Goal: Task Accomplishment & Management: Manage account settings

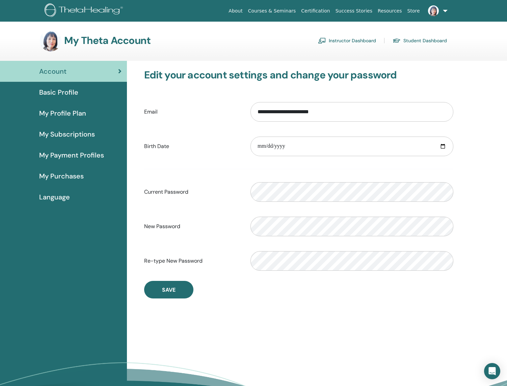
click at [355, 38] on link "Instructor Dashboard" at bounding box center [347, 40] width 58 height 11
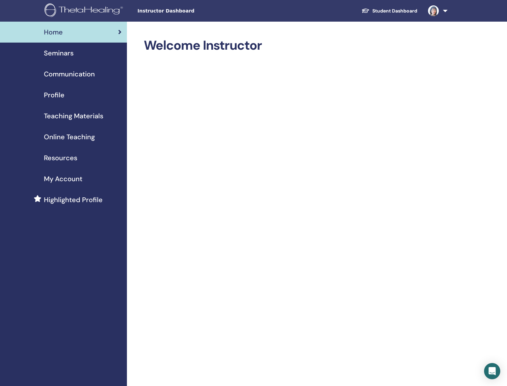
click at [73, 57] on div "Seminars" at bounding box center [63, 53] width 116 height 10
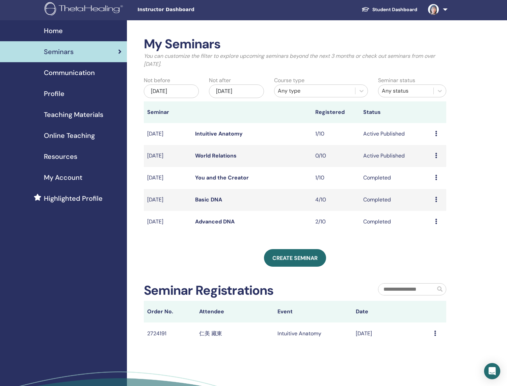
scroll to position [4, 0]
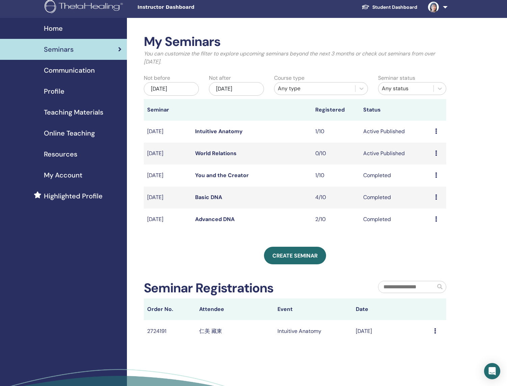
click at [434, 331] on icon at bounding box center [435, 330] width 2 height 5
click at [219, 131] on link "Intuitive Anatomy" at bounding box center [219, 131] width 48 height 7
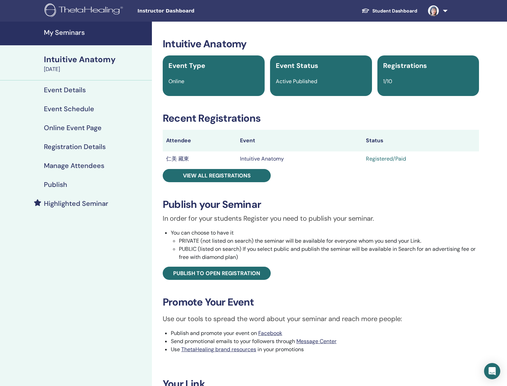
click at [79, 166] on h4 "Manage Attendees" at bounding box center [74, 165] width 60 height 8
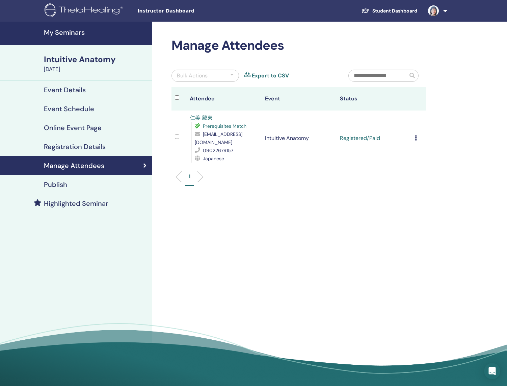
click at [434, 10] on img at bounding box center [433, 10] width 11 height 11
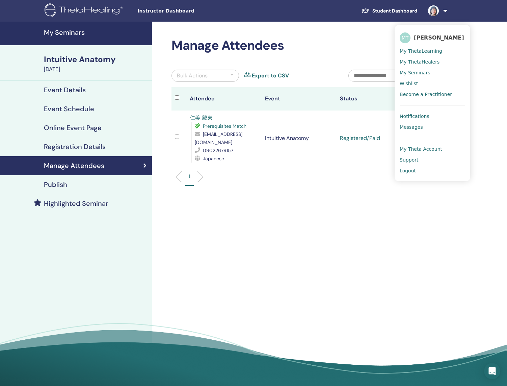
scroll to position [0, 0]
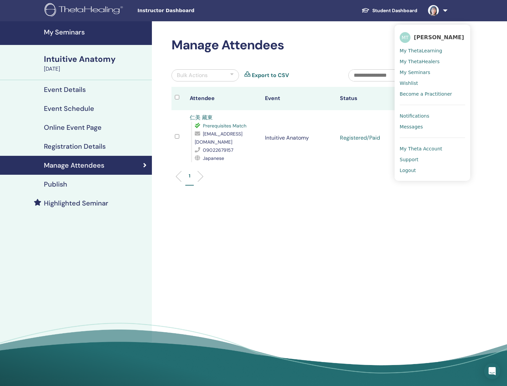
click at [422, 113] on span "Notifications" at bounding box center [415, 116] width 30 height 6
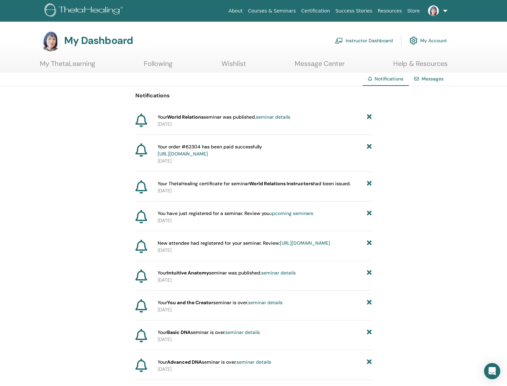
click at [278, 117] on link "seminar details" at bounding box center [273, 117] width 34 height 6
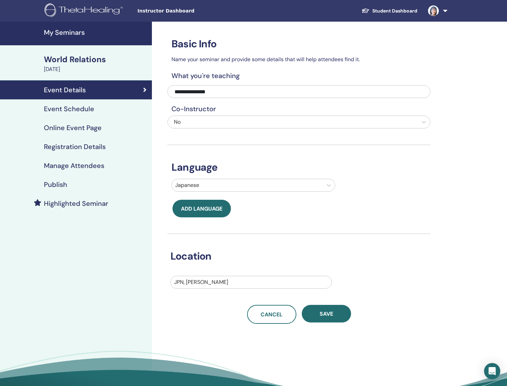
click at [54, 184] on h4 "Publish" at bounding box center [55, 184] width 23 height 8
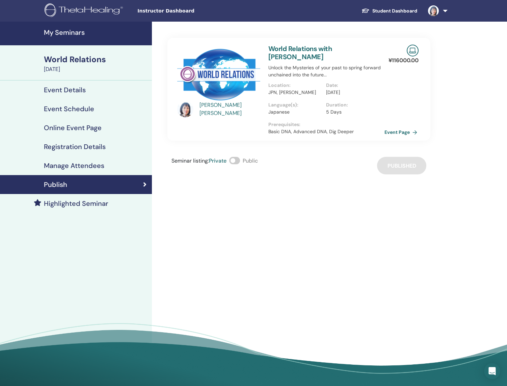
click at [394, 127] on link "Event Page" at bounding box center [402, 132] width 35 height 10
